Goal: Find specific page/section: Find specific page/section

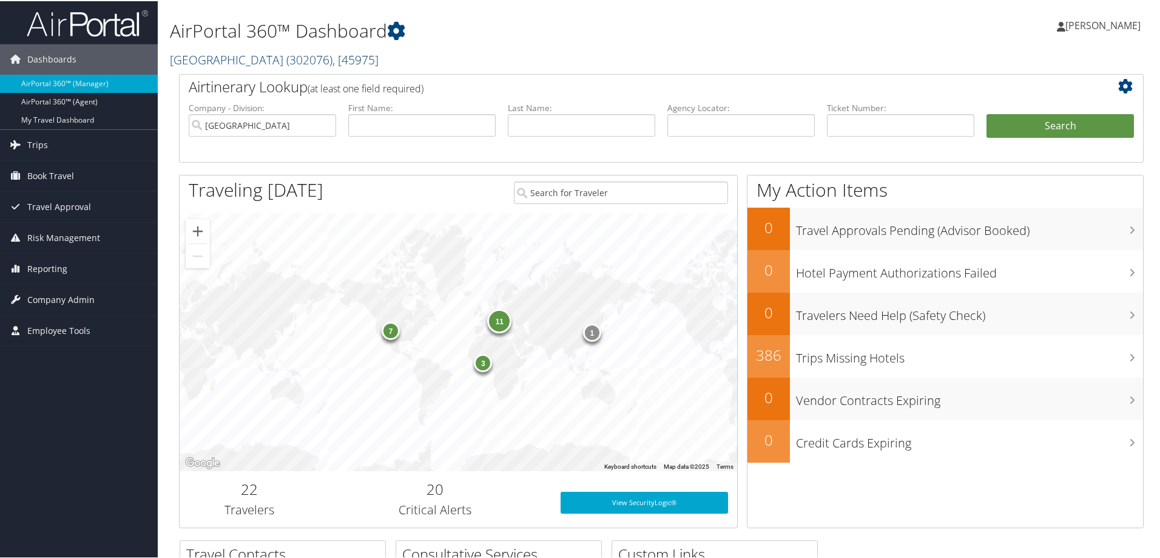
click at [352, 59] on span ", [ 45975 ]" at bounding box center [356, 58] width 46 height 16
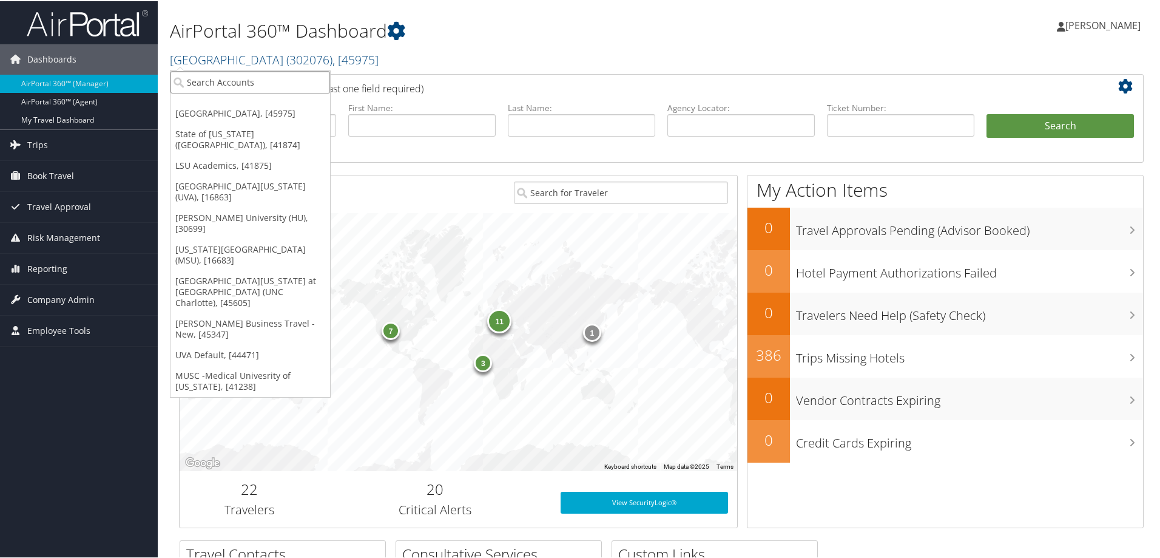
click at [246, 83] on input "search" at bounding box center [251, 81] width 160 height 22
type input "[PERSON_NAME]"
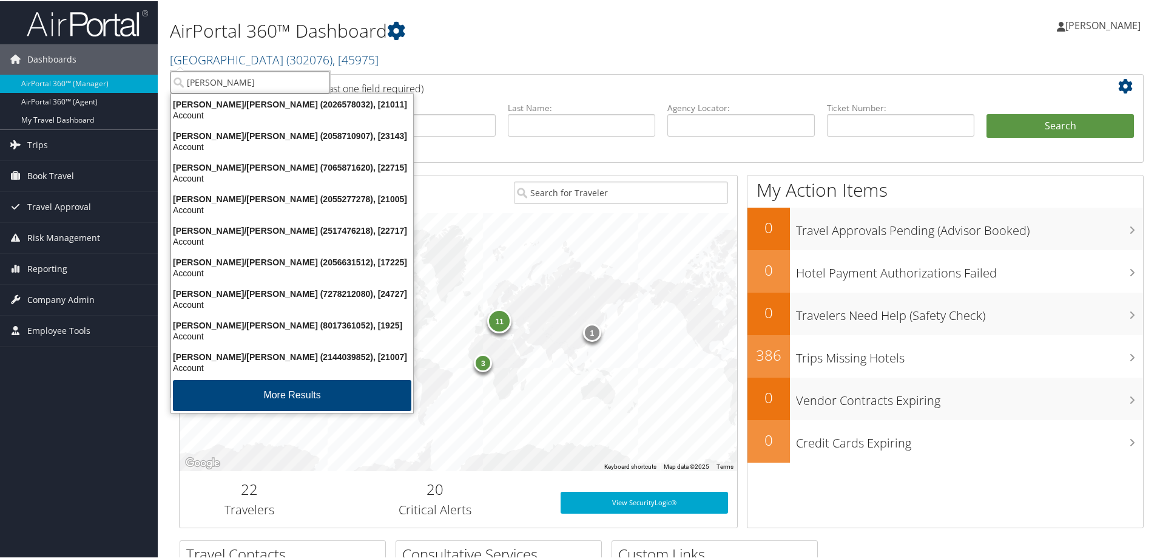
click at [229, 81] on input "[PERSON_NAME]" at bounding box center [251, 81] width 160 height 22
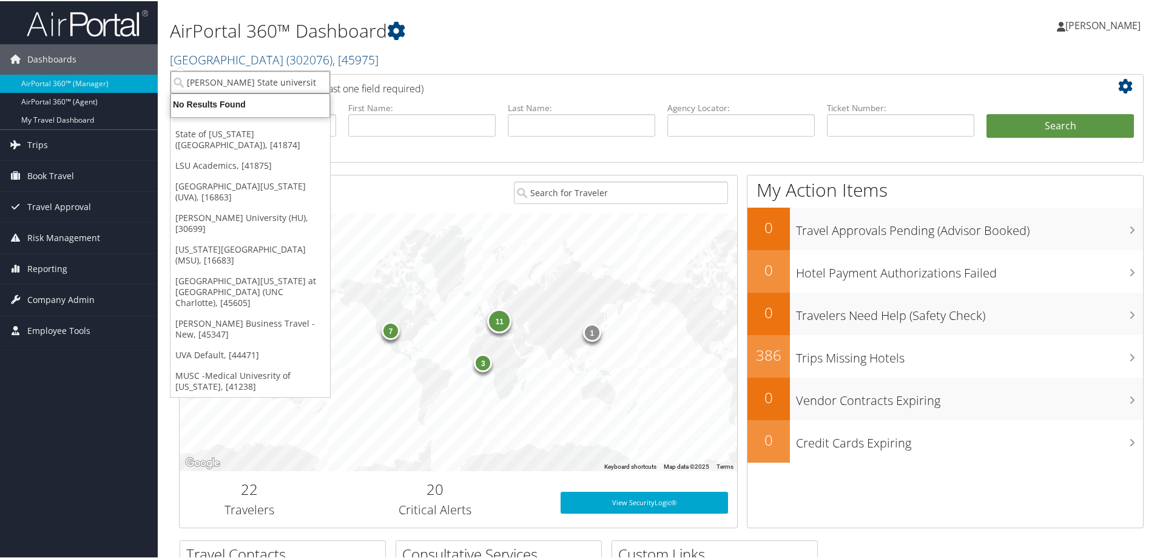
type input "Adams State university"
click at [239, 103] on div "No Results Found" at bounding box center [250, 103] width 173 height 11
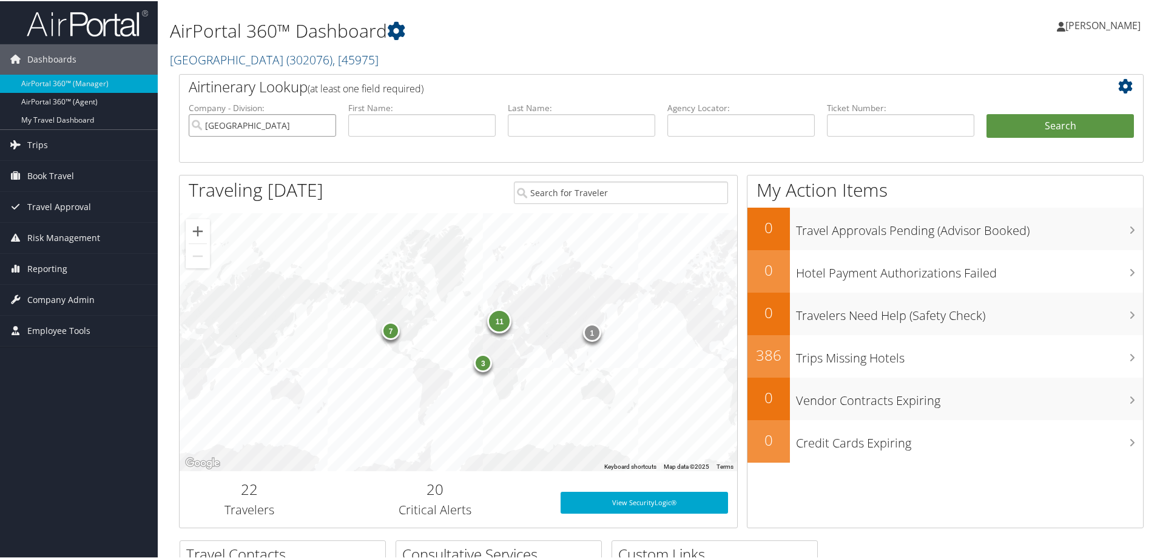
click at [325, 124] on input "[GEOGRAPHIC_DATA]" at bounding box center [262, 124] width 147 height 22
click at [364, 59] on span ", [ 45975 ]" at bounding box center [356, 58] width 46 height 16
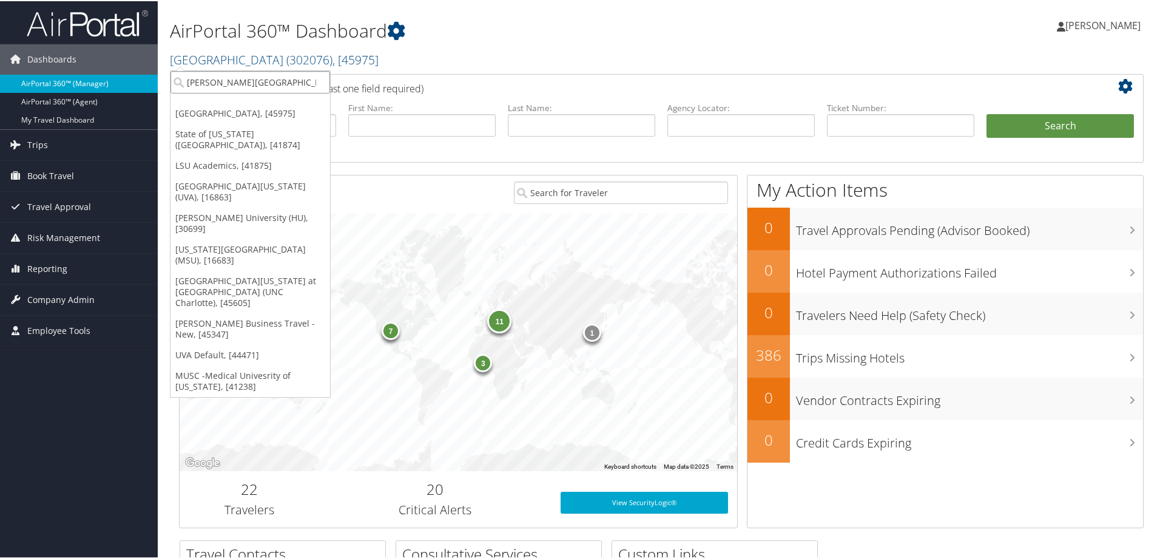
drag, startPoint x: 288, startPoint y: 75, endPoint x: 66, endPoint y: 88, distance: 223.1
click at [66, 87] on div "Dashboards AirPortal 360™ (Manager) AirPortal 360™ (Agent) My Travel Dashboard …" at bounding box center [582, 395] width 1165 height 791
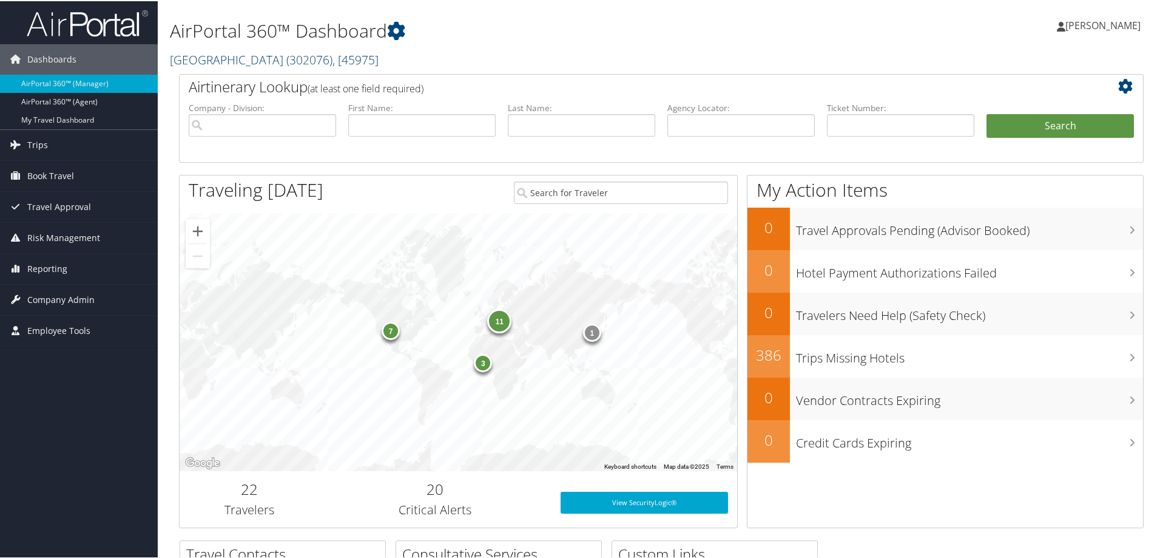
click at [358, 58] on span ", [ 45975 ]" at bounding box center [356, 58] width 46 height 16
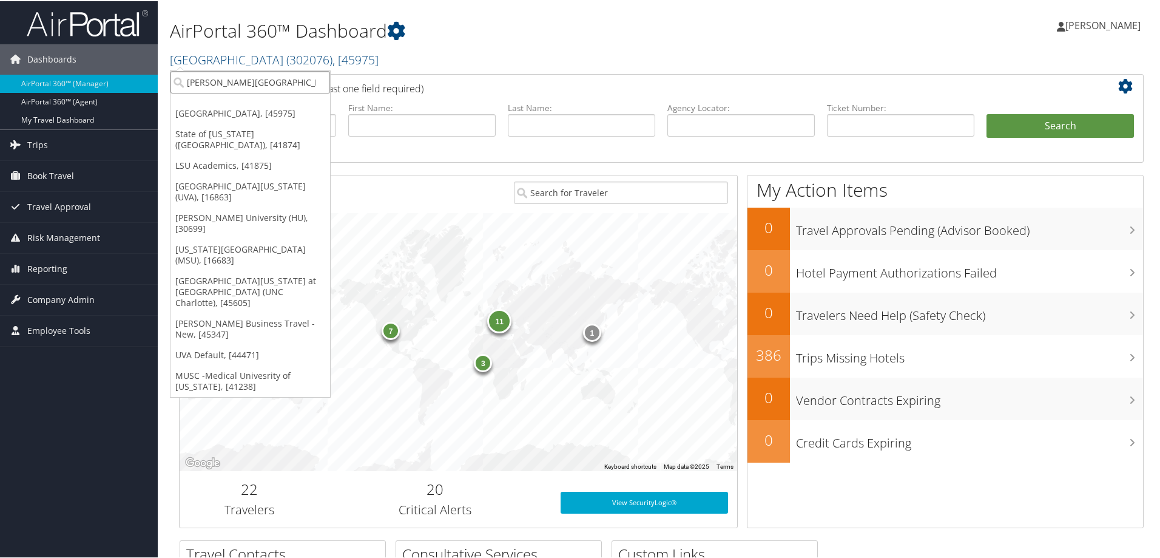
drag, startPoint x: 279, startPoint y: 81, endPoint x: 237, endPoint y: 86, distance: 42.1
click at [237, 86] on input "Adams State university" at bounding box center [251, 81] width 160 height 22
type input "Adams State"
click at [251, 83] on input "Adams State" at bounding box center [251, 81] width 160 height 22
click at [352, 397] on div "3 11 7 1" at bounding box center [459, 341] width 558 height 258
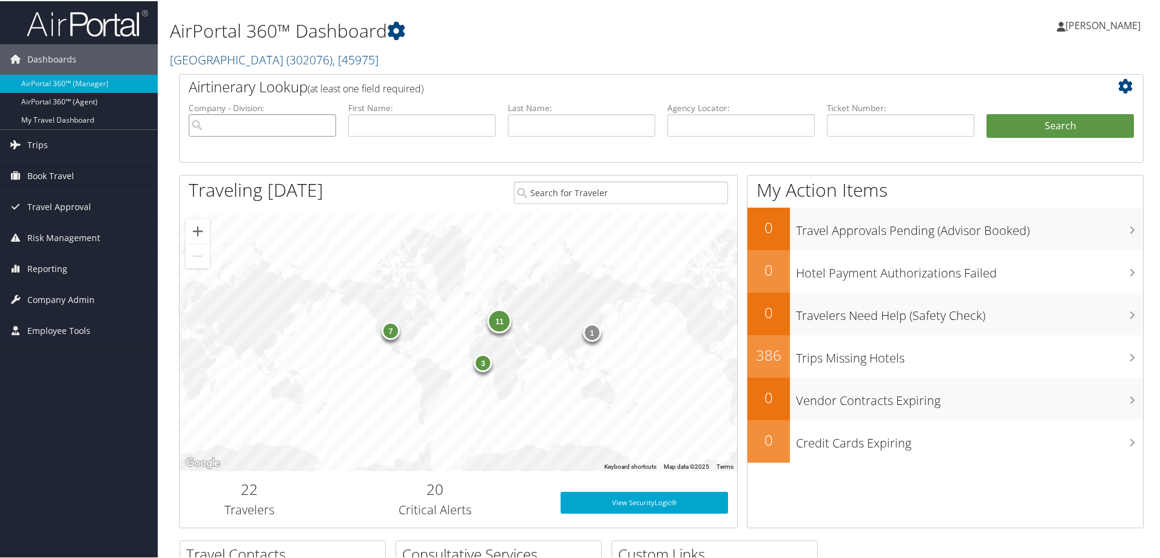
click at [276, 124] on input "search" at bounding box center [262, 124] width 147 height 22
click at [254, 117] on input "search" at bounding box center [262, 124] width 147 height 22
type input "a"
click at [546, 121] on input "text" at bounding box center [581, 124] width 147 height 22
type input "relyea"
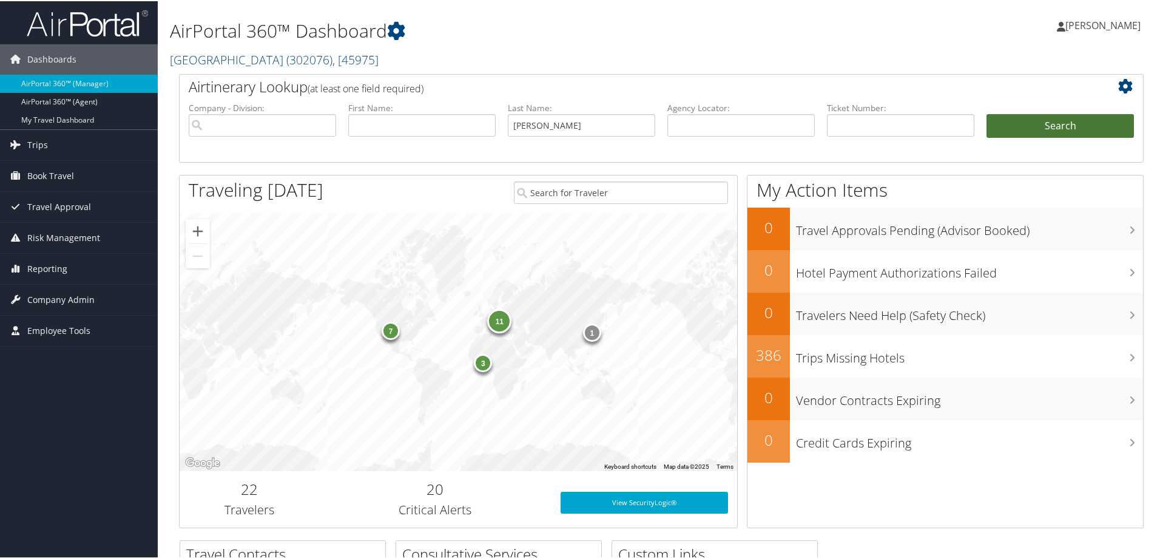
click at [1088, 134] on button "Search" at bounding box center [1060, 125] width 147 height 24
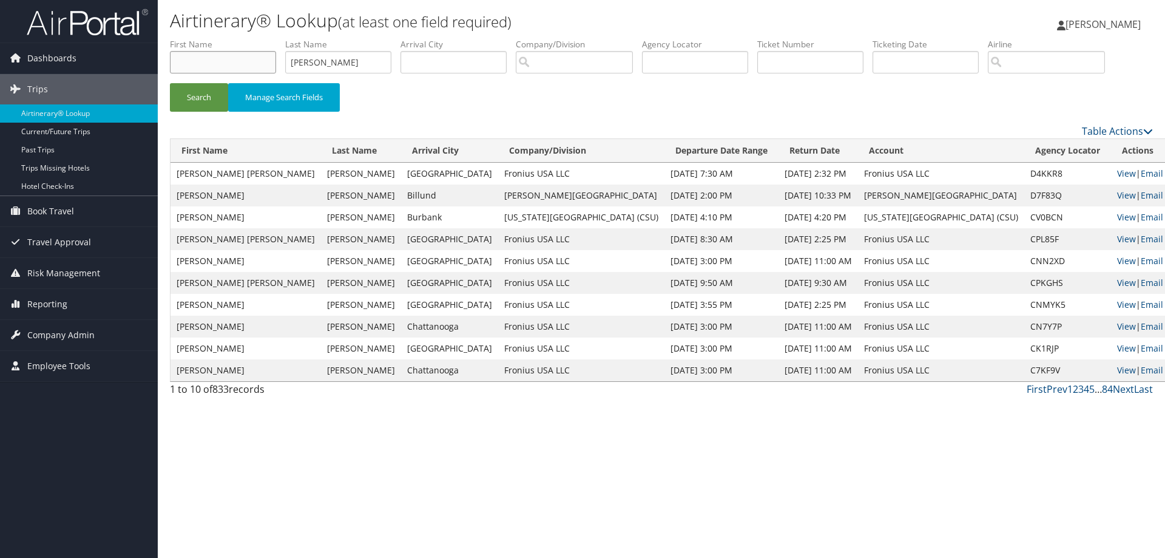
click at [238, 66] on input "text" at bounding box center [223, 62] width 106 height 22
type input "linda"
click at [205, 98] on button "Search" at bounding box center [199, 97] width 58 height 29
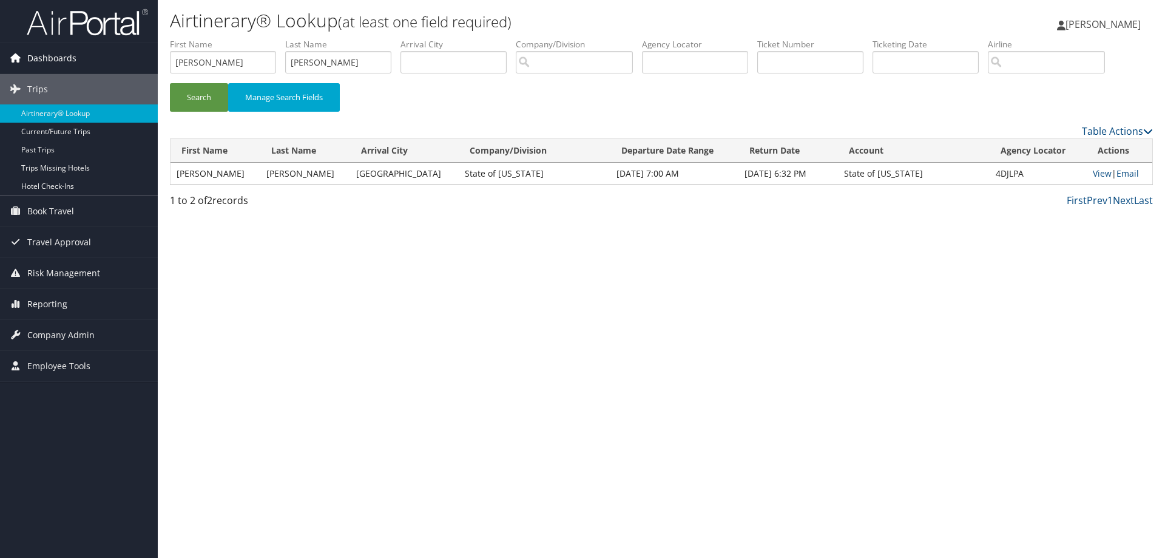
click at [60, 53] on span "Dashboards" at bounding box center [51, 58] width 49 height 30
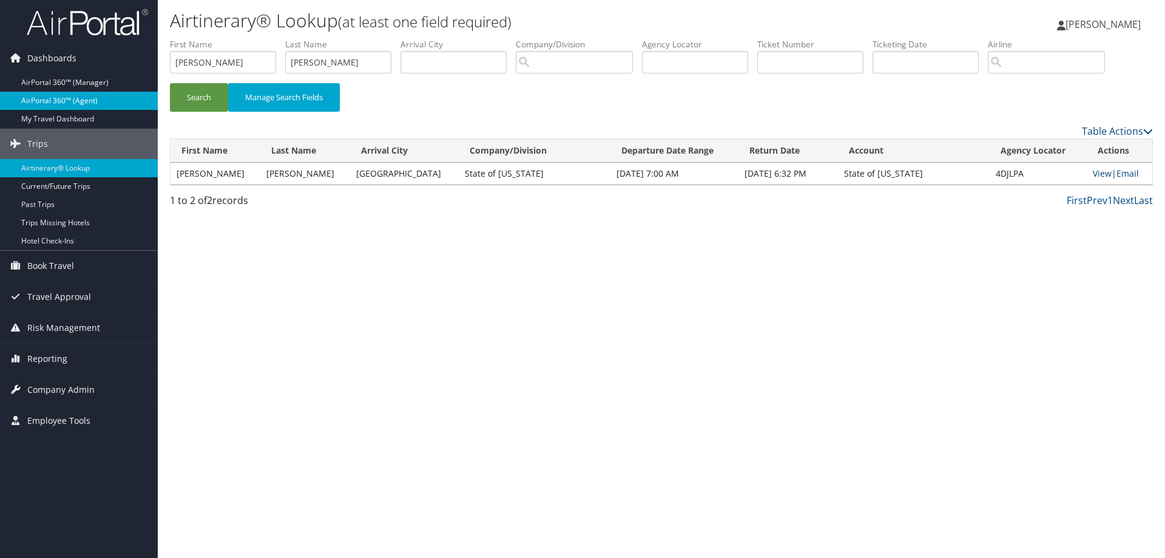
click at [56, 98] on link "AirPortal 360™ (Agent)" at bounding box center [79, 101] width 158 height 18
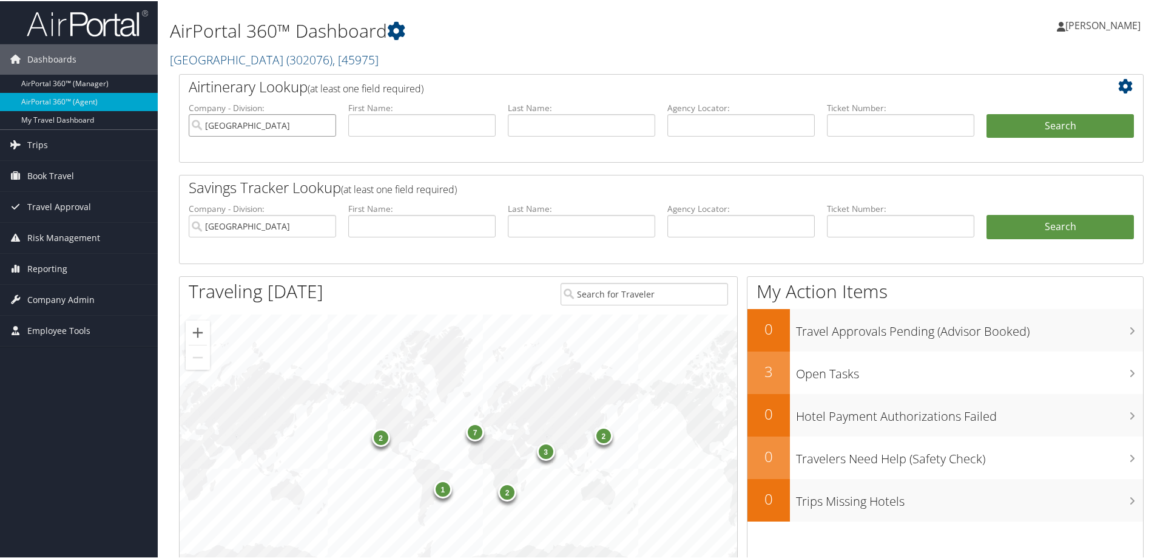
click at [323, 121] on input "[GEOGRAPHIC_DATA]" at bounding box center [262, 124] width 147 height 22
click at [362, 56] on span ", [ 45975 ]" at bounding box center [356, 58] width 46 height 16
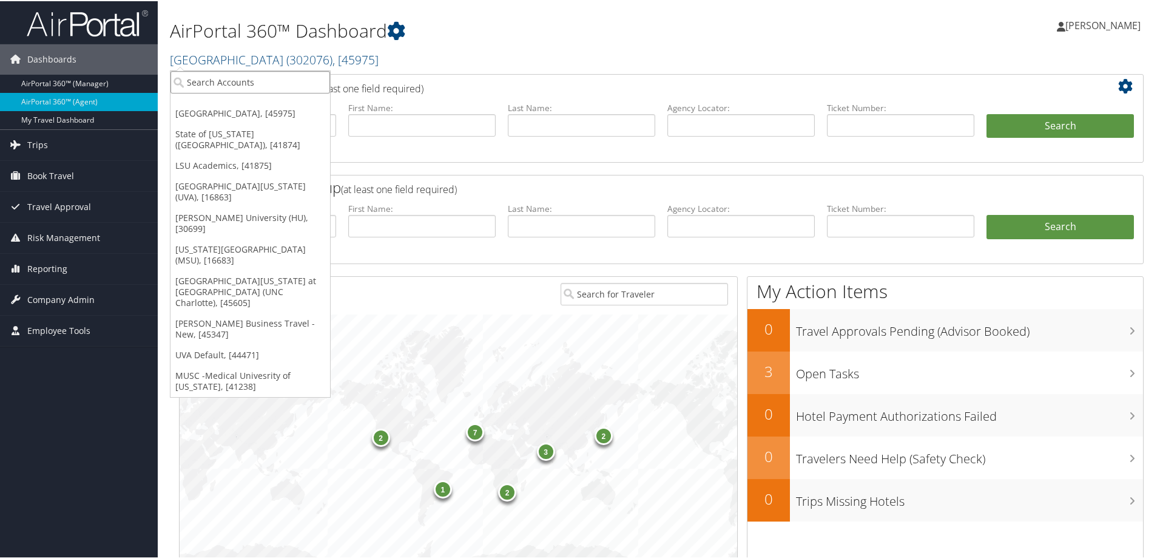
click at [297, 85] on input "search" at bounding box center [251, 81] width 160 height 22
type input "a"
type input "state of colorado"
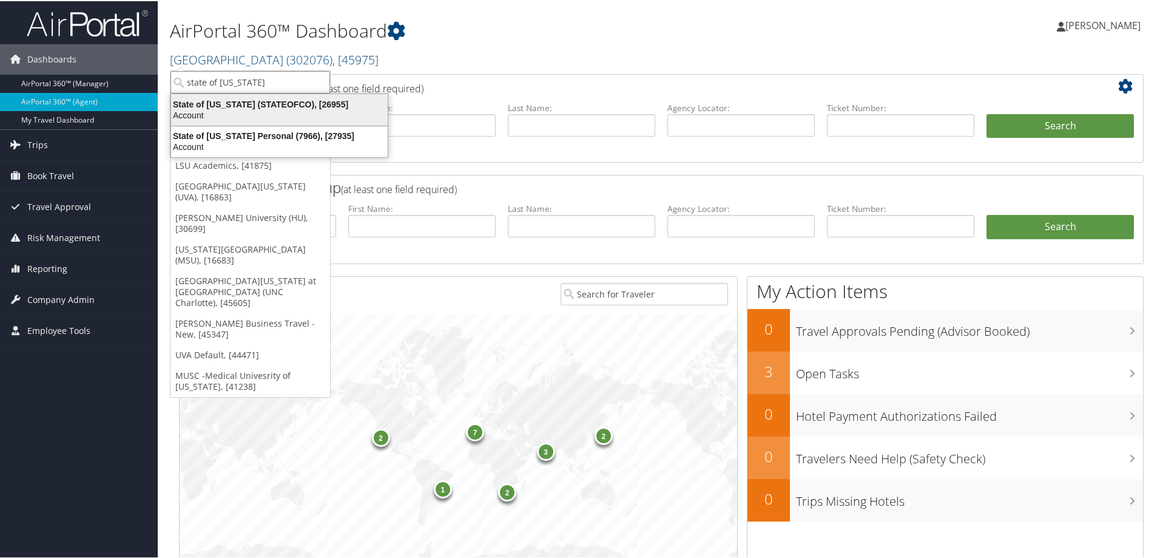
click at [274, 115] on div "Account" at bounding box center [279, 114] width 231 height 11
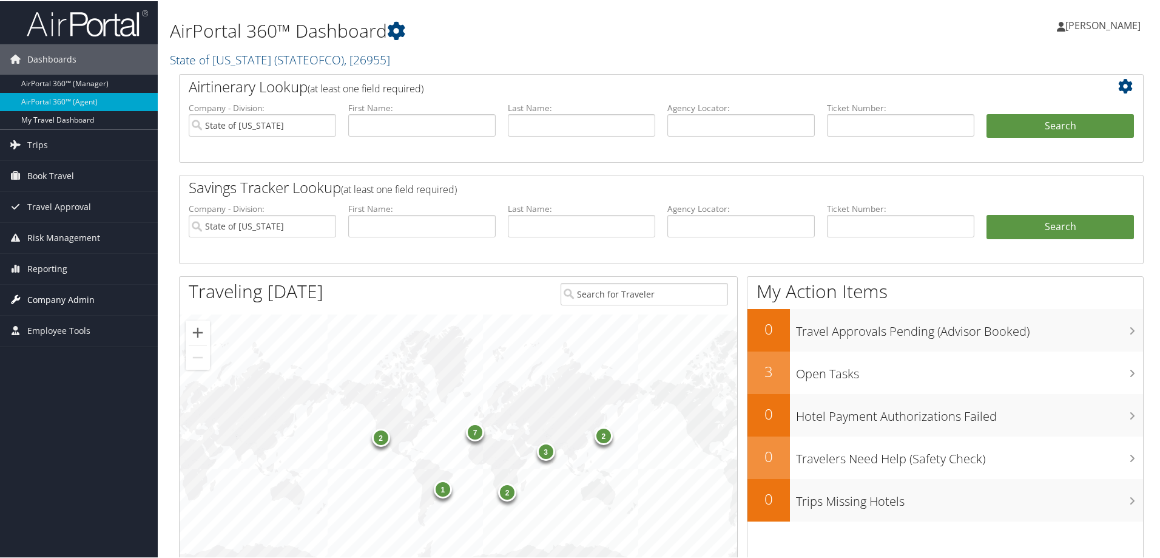
click at [92, 296] on span "Company Admin" at bounding box center [60, 298] width 67 height 30
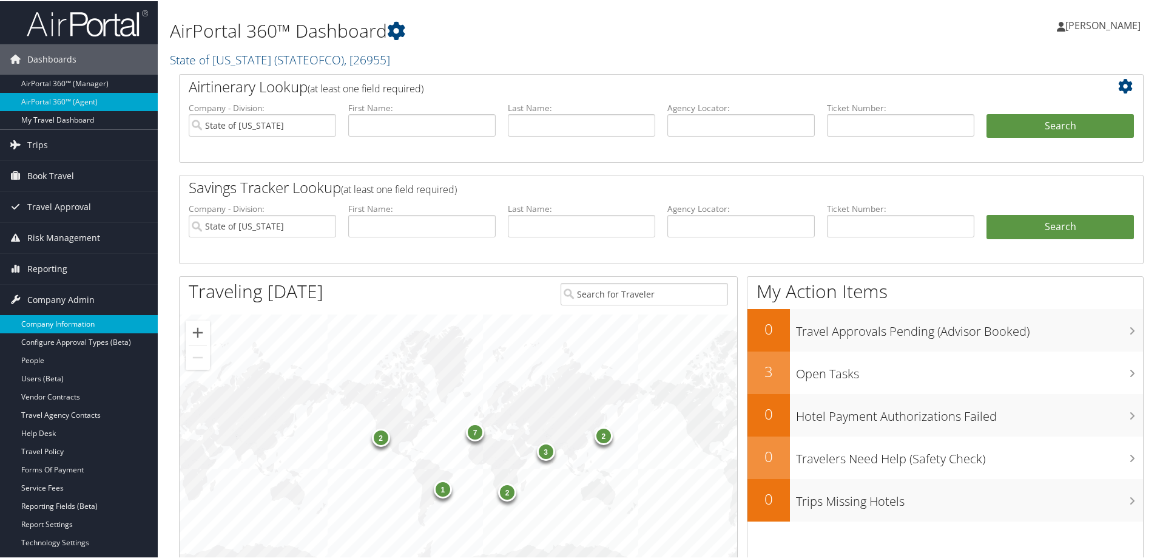
click at [91, 320] on link "Company Information" at bounding box center [79, 323] width 158 height 18
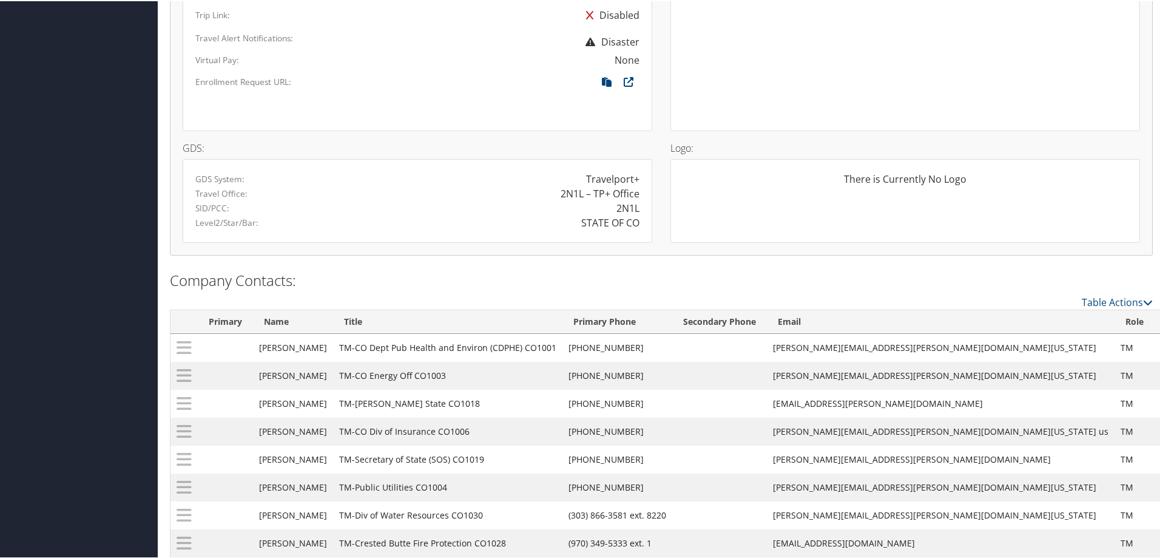
scroll to position [887, 0]
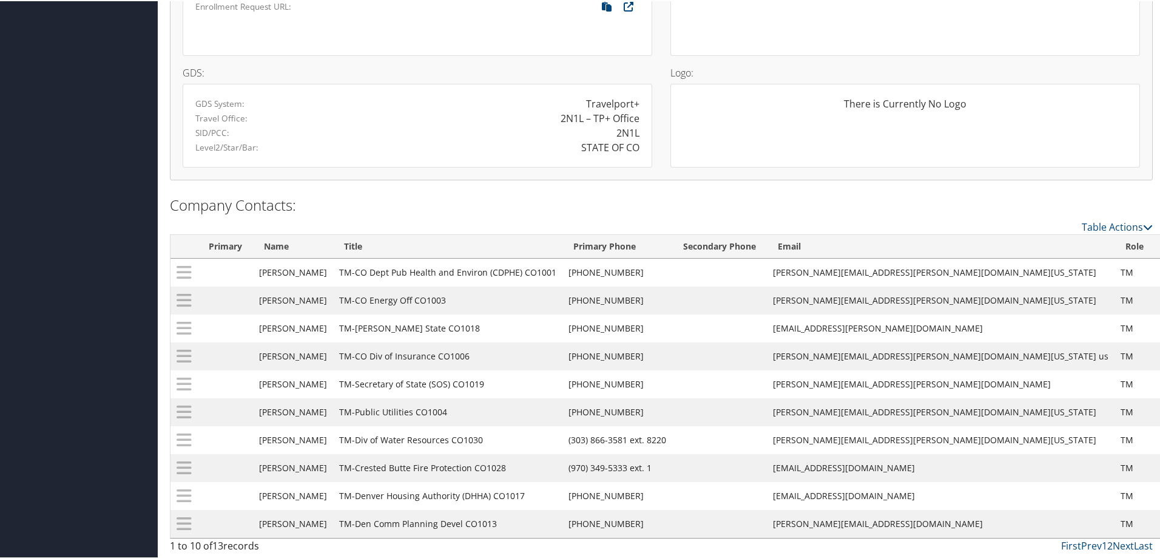
drag, startPoint x: 55, startPoint y: 24, endPoint x: 47, endPoint y: 0, distance: 24.8
